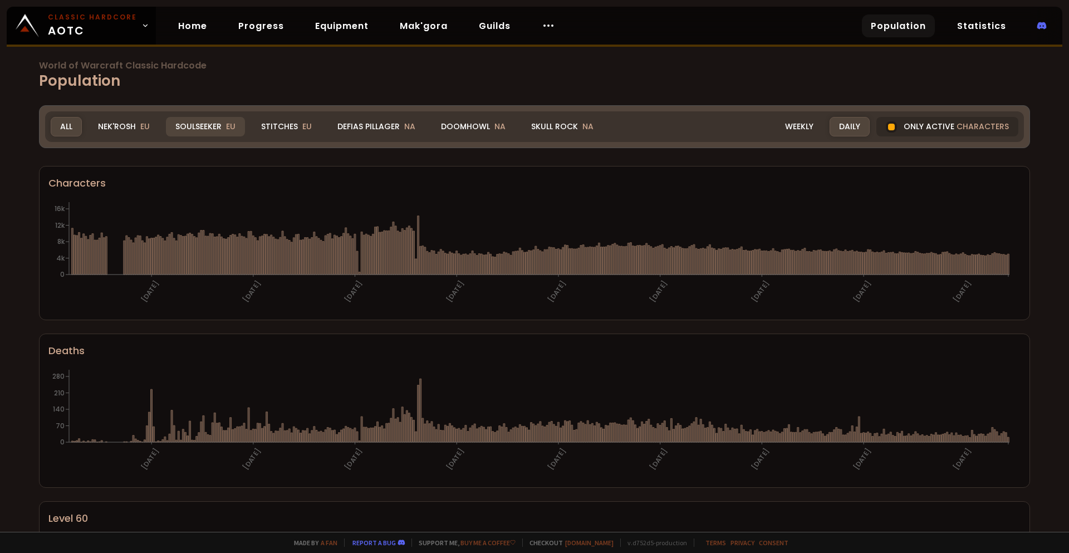
click at [210, 121] on div "Soulseeker EU" at bounding box center [205, 126] width 79 height 19
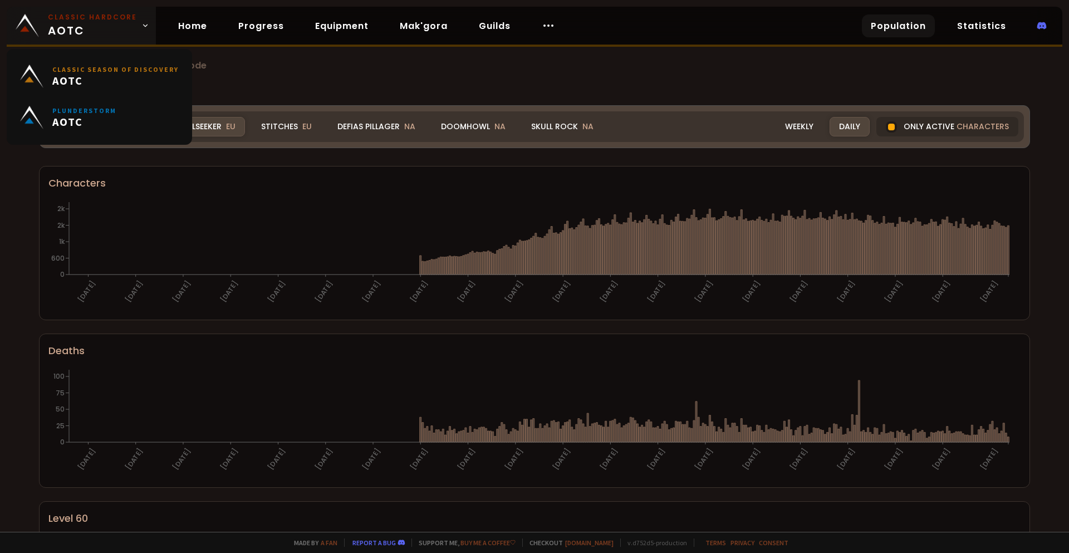
click at [128, 25] on span "Classic Hardcore AOTC" at bounding box center [92, 25] width 89 height 27
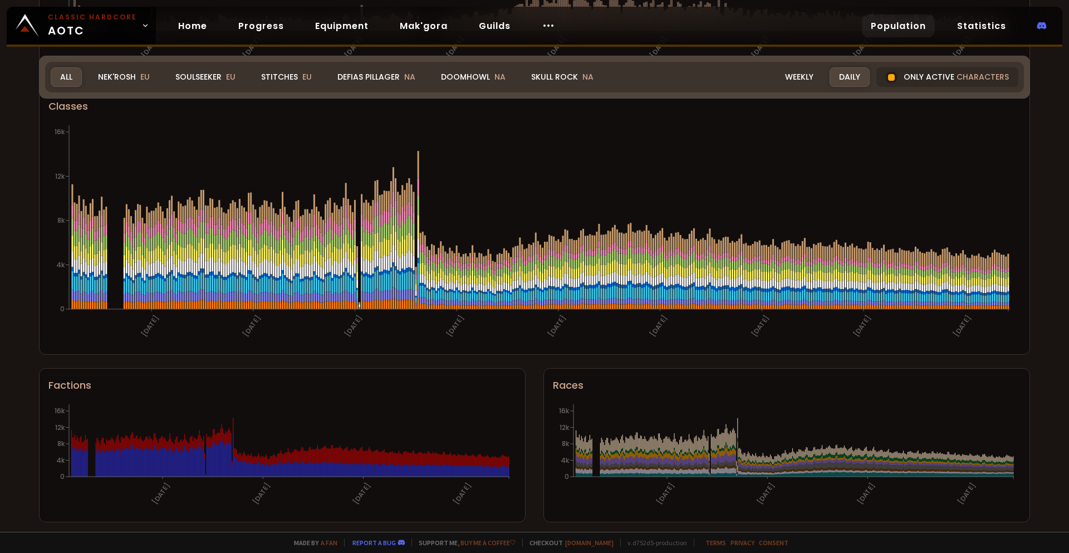
scroll to position [583, 0]
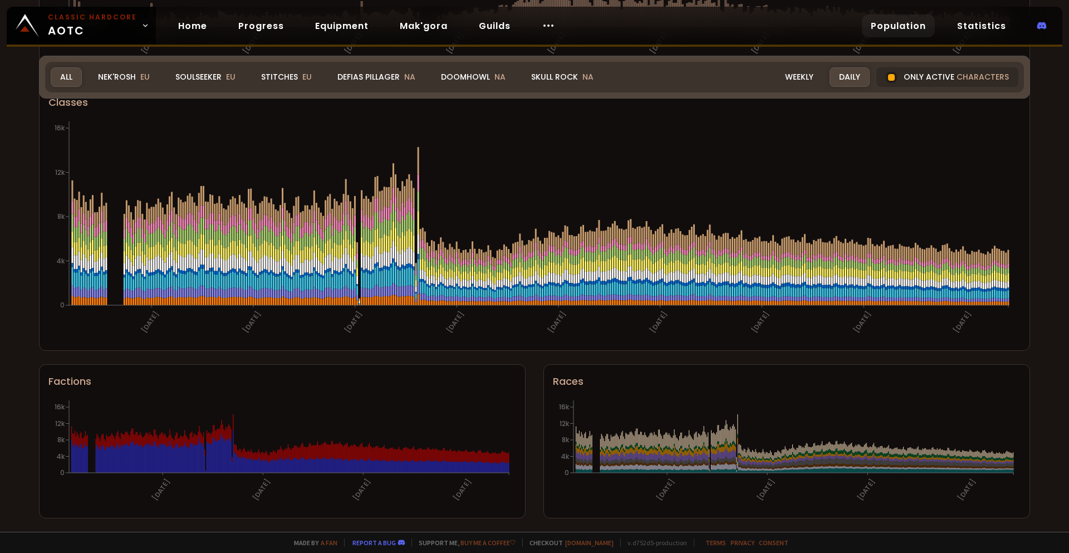
drag, startPoint x: 263, startPoint y: 76, endPoint x: 601, endPoint y: 223, distance: 368.3
click at [263, 76] on div "Stitches EU" at bounding box center [287, 76] width 70 height 19
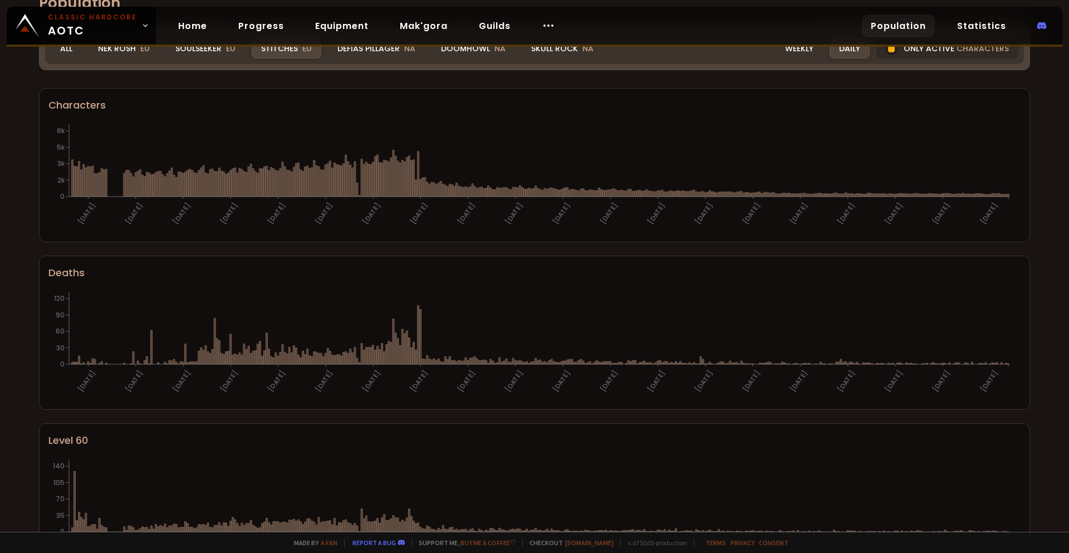
scroll to position [0, 0]
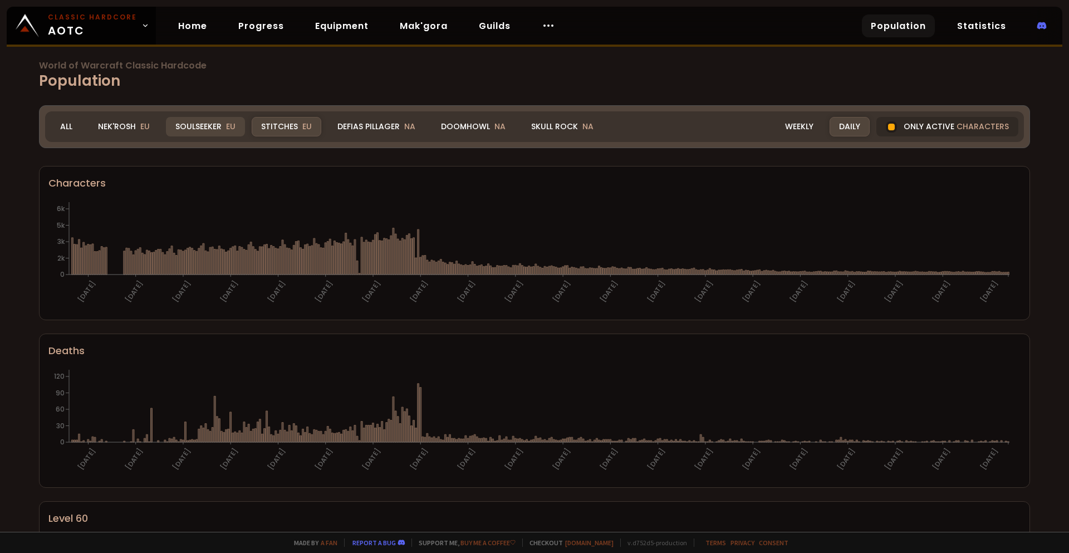
click at [216, 125] on div "Soulseeker EU" at bounding box center [205, 126] width 79 height 19
